Goal: Book appointment/travel/reservation

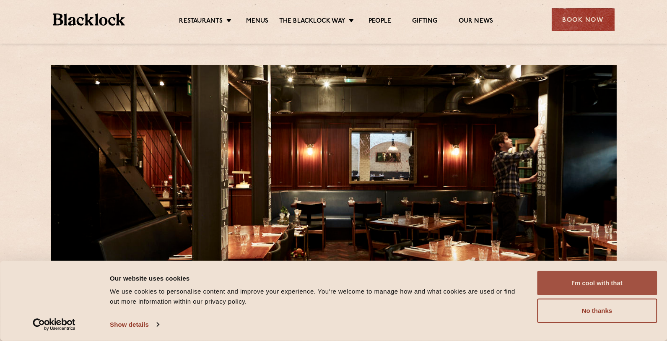
click at [595, 287] on button "I'm cool with that" at bounding box center [597, 283] width 120 height 24
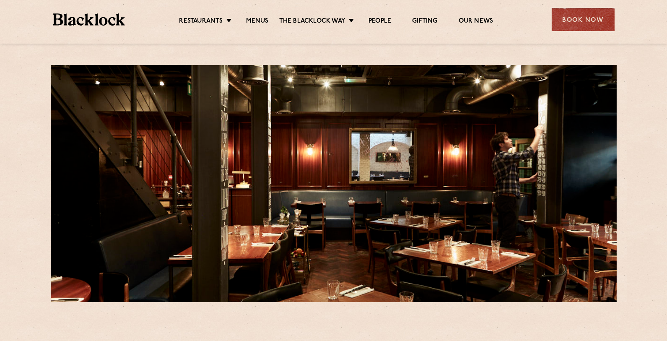
drag, startPoint x: 303, startPoint y: 36, endPoint x: 359, endPoint y: 128, distance: 108.5
click at [303, 36] on div "Restaurants Soho City Shoreditch Covent Garden Canary Wharf Manchester Birmingh…" at bounding box center [333, 18] width 587 height 37
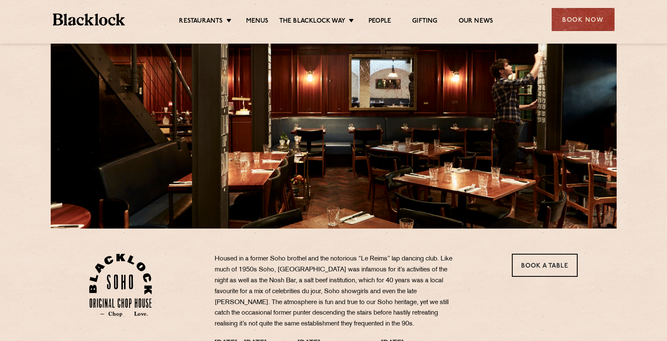
scroll to position [72, 0]
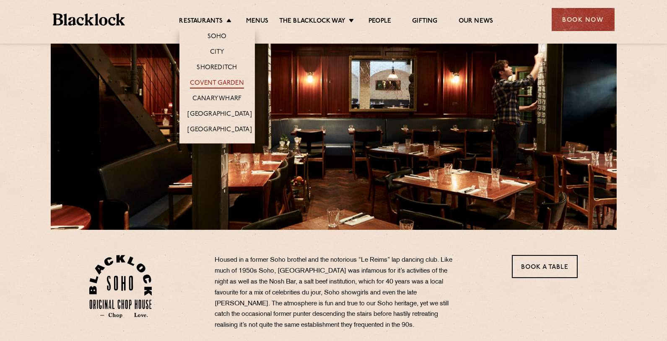
click at [217, 88] on link "Covent Garden" at bounding box center [217, 83] width 54 height 9
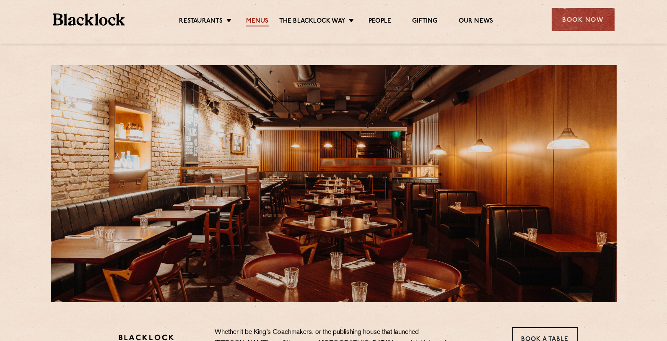
click at [260, 21] on link "Menus" at bounding box center [257, 21] width 23 height 9
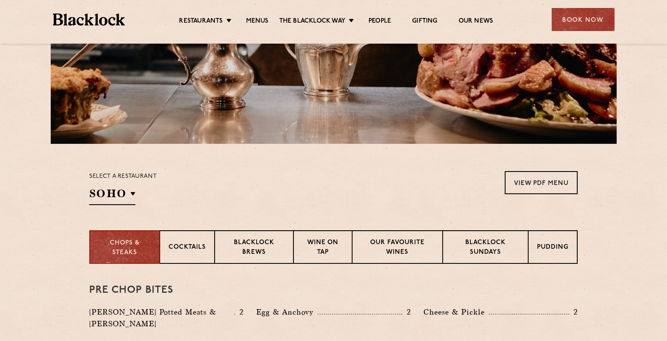
scroll to position [179, 0]
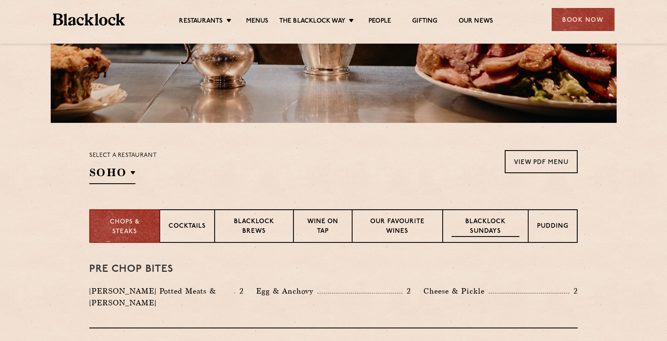
click at [503, 226] on p "Blacklock Sundays" at bounding box center [485, 227] width 68 height 20
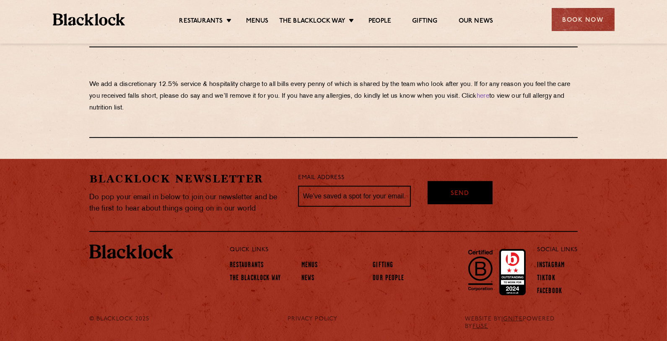
scroll to position [0, 0]
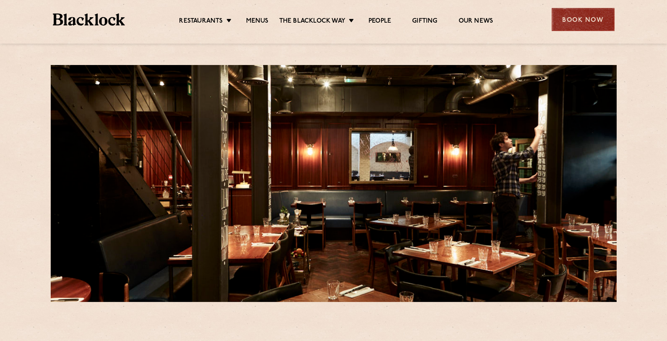
click at [613, 10] on div "Book Now" at bounding box center [582, 19] width 63 height 23
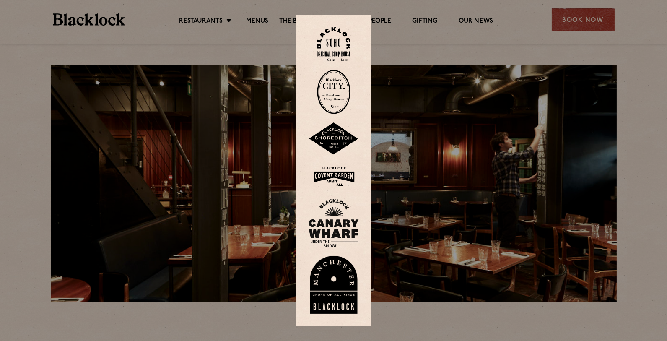
click at [343, 176] on img at bounding box center [333, 176] width 50 height 27
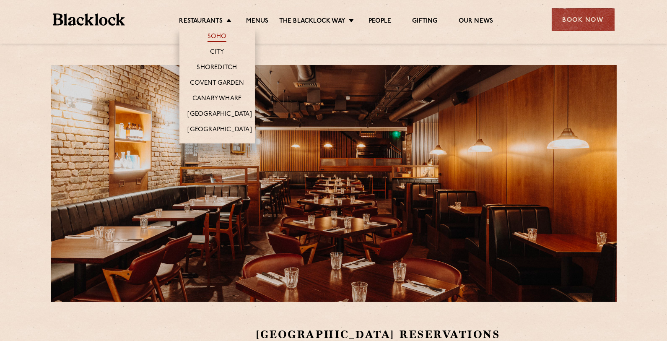
click at [215, 36] on link "Soho" at bounding box center [216, 37] width 19 height 9
